Goal: Task Accomplishment & Management: Manage account settings

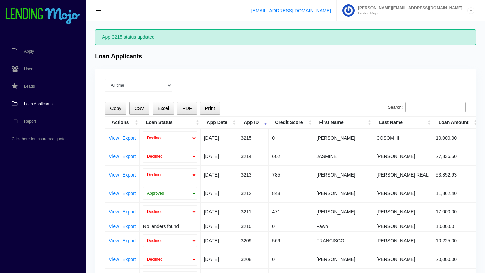
click at [36, 104] on span "Loan Applicants" at bounding box center [38, 104] width 29 height 4
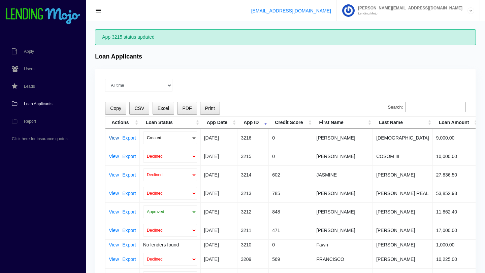
click at [114, 139] on link "View" at bounding box center [114, 138] width 10 height 5
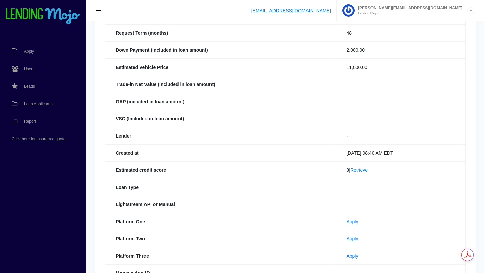
scroll to position [123, 0]
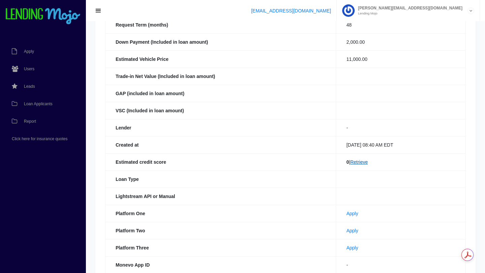
click at [356, 162] on link "Retrieve" at bounding box center [359, 162] width 18 height 5
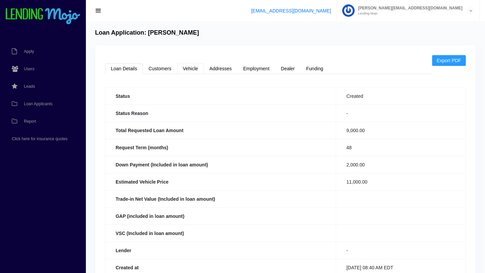
click at [191, 70] on link "Vehicle" at bounding box center [190, 68] width 27 height 11
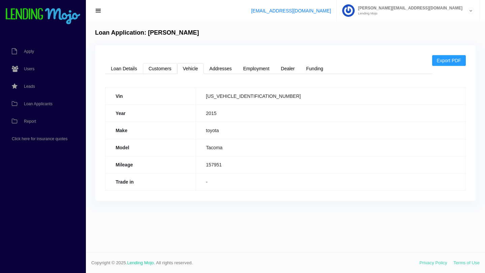
click at [159, 68] on link "Customers" at bounding box center [160, 68] width 34 height 11
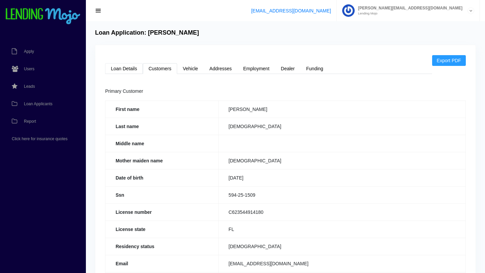
click at [125, 66] on link "Loan Details" at bounding box center [124, 68] width 38 height 11
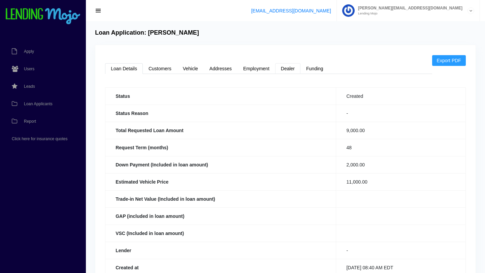
click at [290, 71] on link "Dealer" at bounding box center [287, 68] width 25 height 11
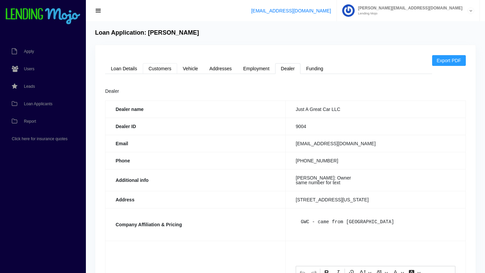
click at [165, 69] on link "Customers" at bounding box center [160, 68] width 34 height 11
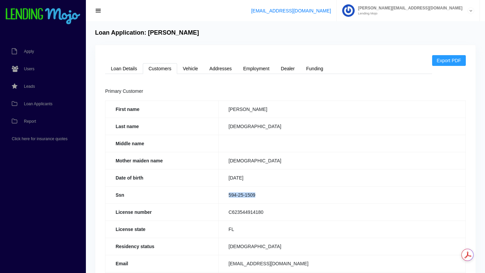
drag, startPoint x: 257, startPoint y: 195, endPoint x: 239, endPoint y: 192, distance: 18.8
click at [239, 192] on td "594-25-1509" at bounding box center [341, 195] width 247 height 17
click at [126, 66] on link "Loan Details" at bounding box center [124, 68] width 38 height 11
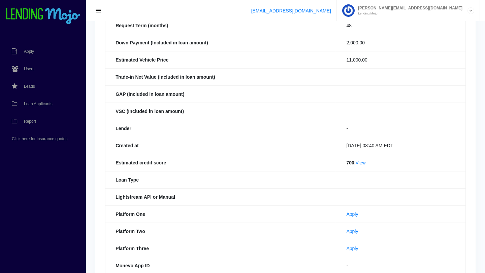
scroll to position [128, 0]
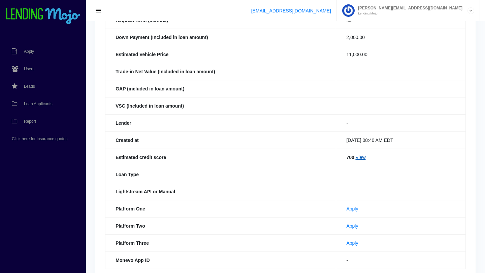
click at [359, 159] on link "View" at bounding box center [360, 157] width 10 height 5
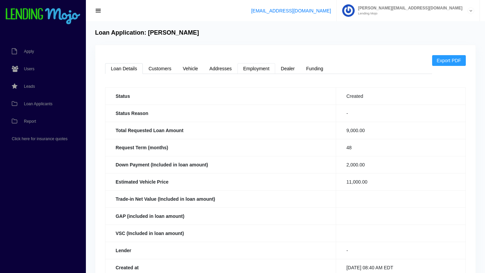
click at [256, 66] on link "Employment" at bounding box center [256, 68] width 38 height 11
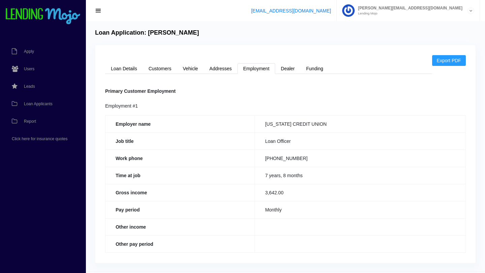
scroll to position [19, 0]
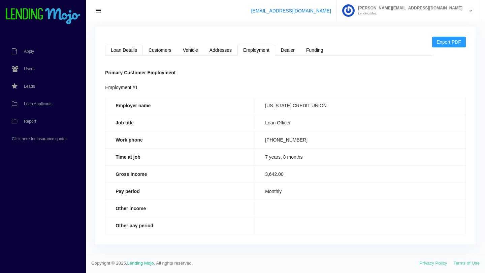
click at [129, 52] on link "Loan Details" at bounding box center [124, 50] width 38 height 11
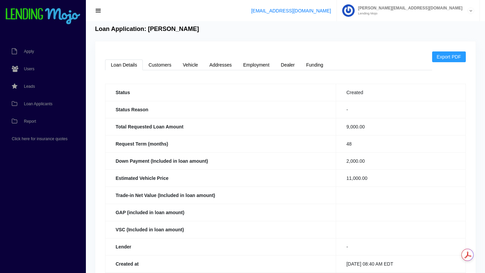
scroll to position [0, 0]
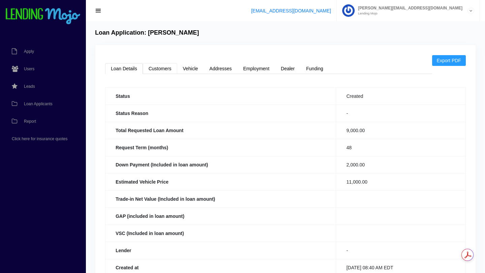
click at [156, 68] on link "Customers" at bounding box center [160, 68] width 34 height 11
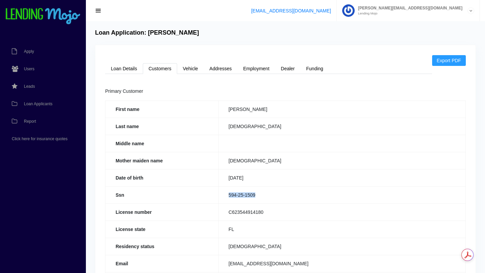
copy td "594-25-1509"
click at [125, 69] on link "Loan Details" at bounding box center [124, 68] width 38 height 11
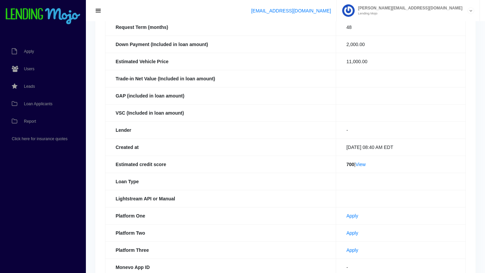
scroll to position [120, 0]
click at [346, 234] on link "Apply" at bounding box center [352, 233] width 12 height 5
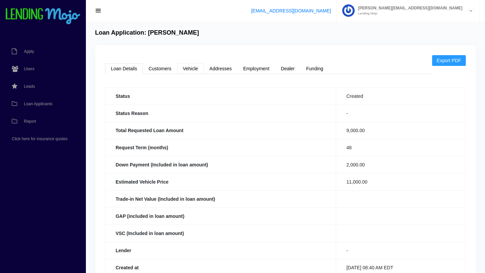
click at [191, 67] on link "Vehicle" at bounding box center [190, 68] width 27 height 11
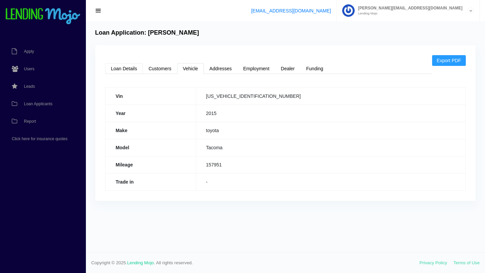
click at [124, 68] on link "Loan Details" at bounding box center [124, 68] width 38 height 11
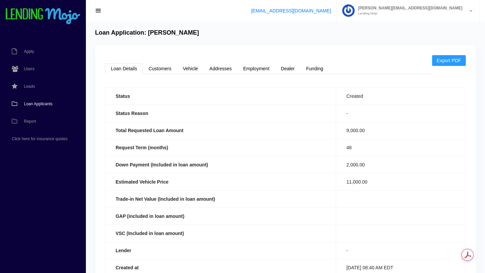
click at [45, 105] on span "Loan Applicants" at bounding box center [38, 104] width 29 height 4
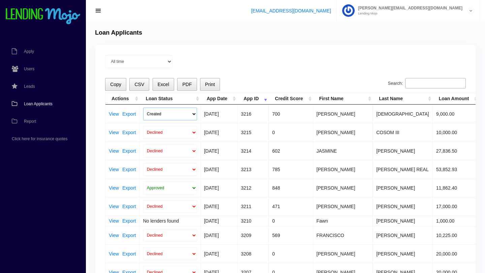
click at [194, 114] on select "Created Submitted" at bounding box center [170, 114] width 54 height 13
select select "submitted"
click at [143, 108] on select "Created Submitted" at bounding box center [170, 114] width 54 height 13
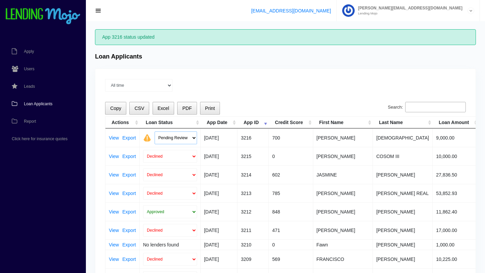
click at [194, 138] on select "Pending Review Approve Decline Unqualified" at bounding box center [176, 138] width 42 height 13
select select "declined"
click at [155, 132] on select "Pending Review Approve Decline Unqualified" at bounding box center [176, 138] width 42 height 13
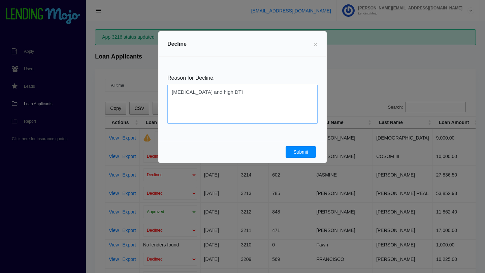
type textarea "low income and high DTI"
click at [301, 155] on button "Submit" at bounding box center [300, 151] width 30 height 11
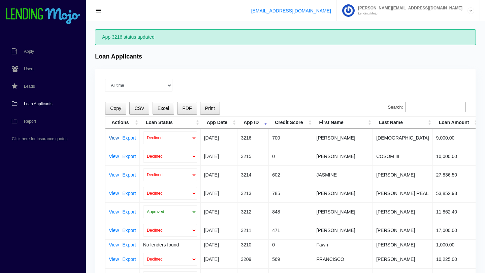
click at [112, 140] on link "View" at bounding box center [114, 138] width 10 height 5
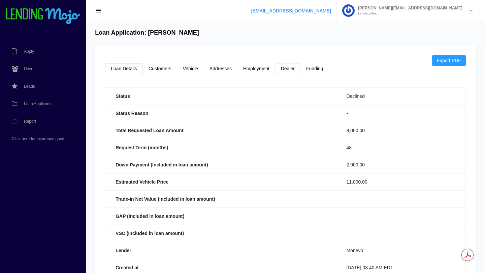
click at [288, 68] on link "Dealer" at bounding box center [287, 68] width 25 height 11
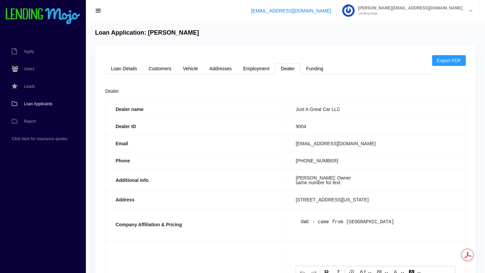
click at [42, 103] on span "Loan Applicants" at bounding box center [38, 104] width 29 height 4
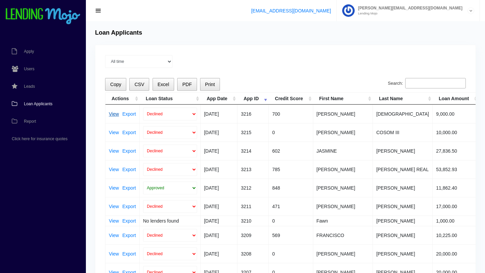
click at [112, 115] on link "View" at bounding box center [114, 114] width 10 height 5
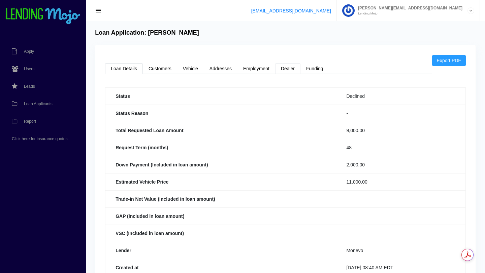
click at [289, 69] on link "Dealer" at bounding box center [287, 68] width 25 height 11
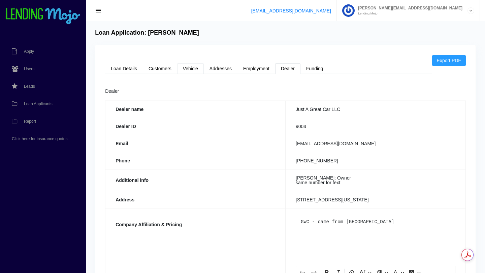
click at [193, 68] on link "Vehicle" at bounding box center [190, 68] width 27 height 11
